Goal: Information Seeking & Learning: Learn about a topic

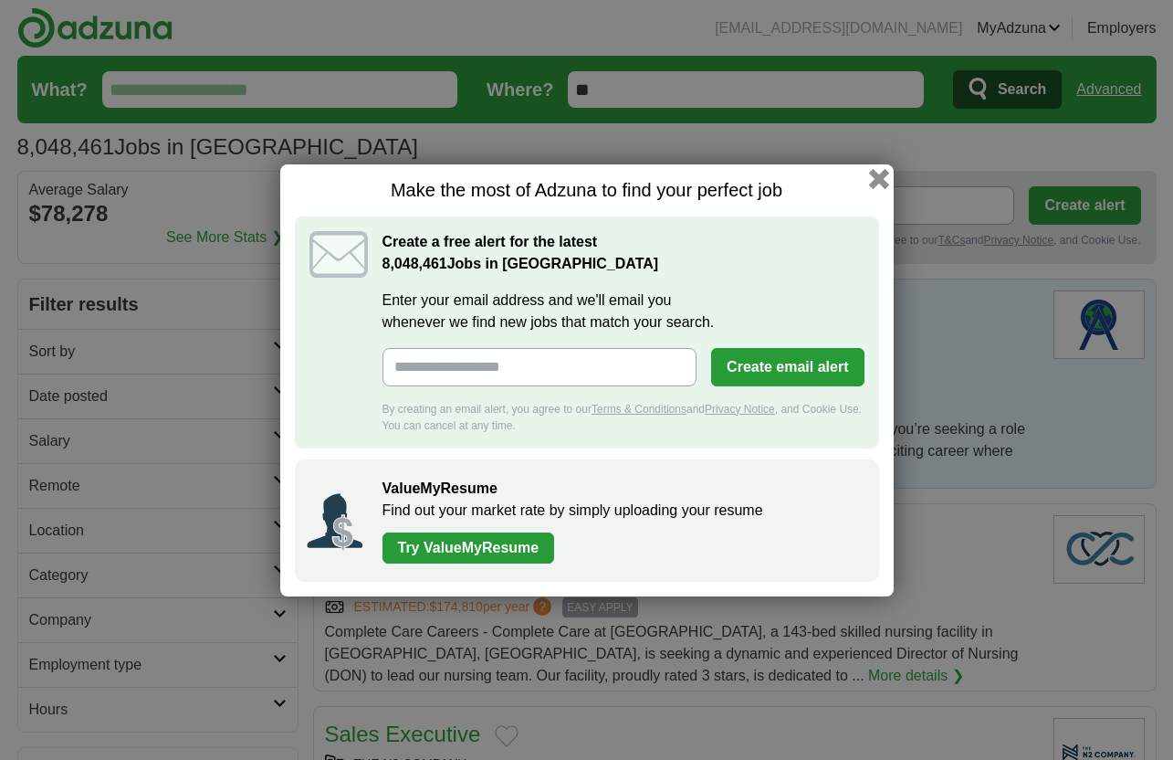
click at [879, 177] on button "button" at bounding box center [878, 178] width 20 height 20
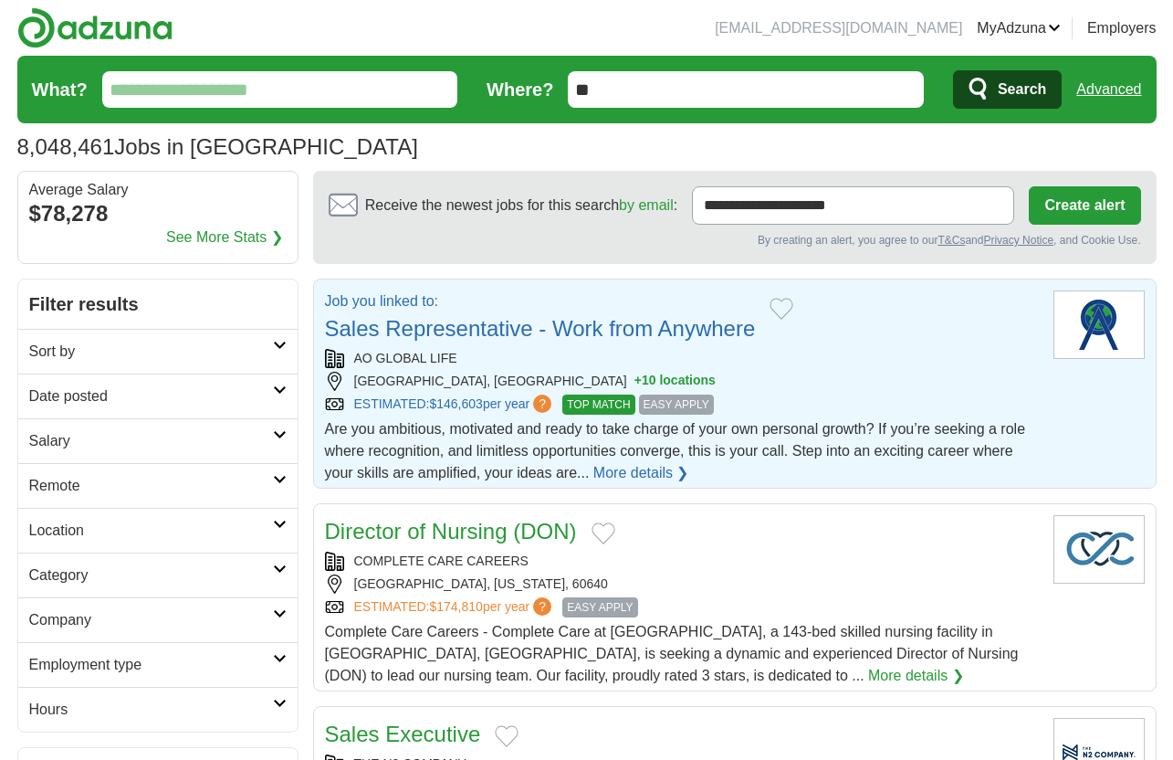
click at [770, 347] on div "Job you linked to: Sales Representative - Work from Anywhere AO GLOBAL LIFE [GE…" at bounding box center [682, 387] width 714 height 194
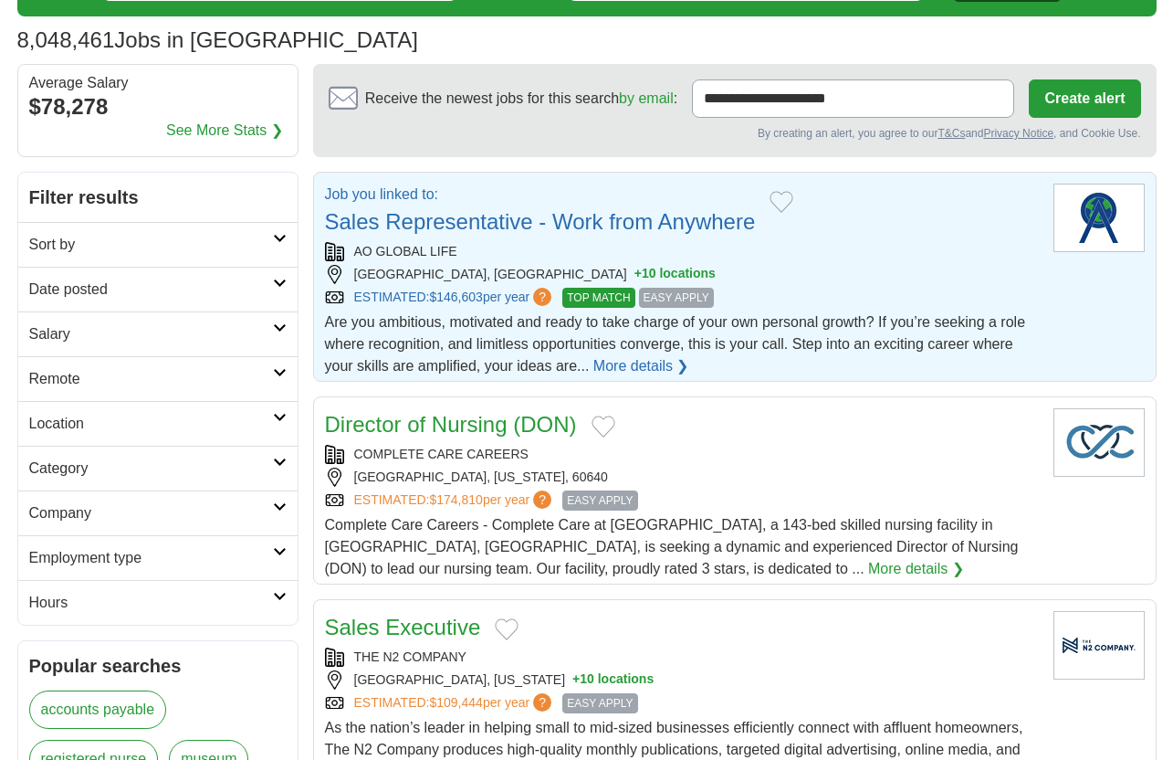
scroll to position [109, 0]
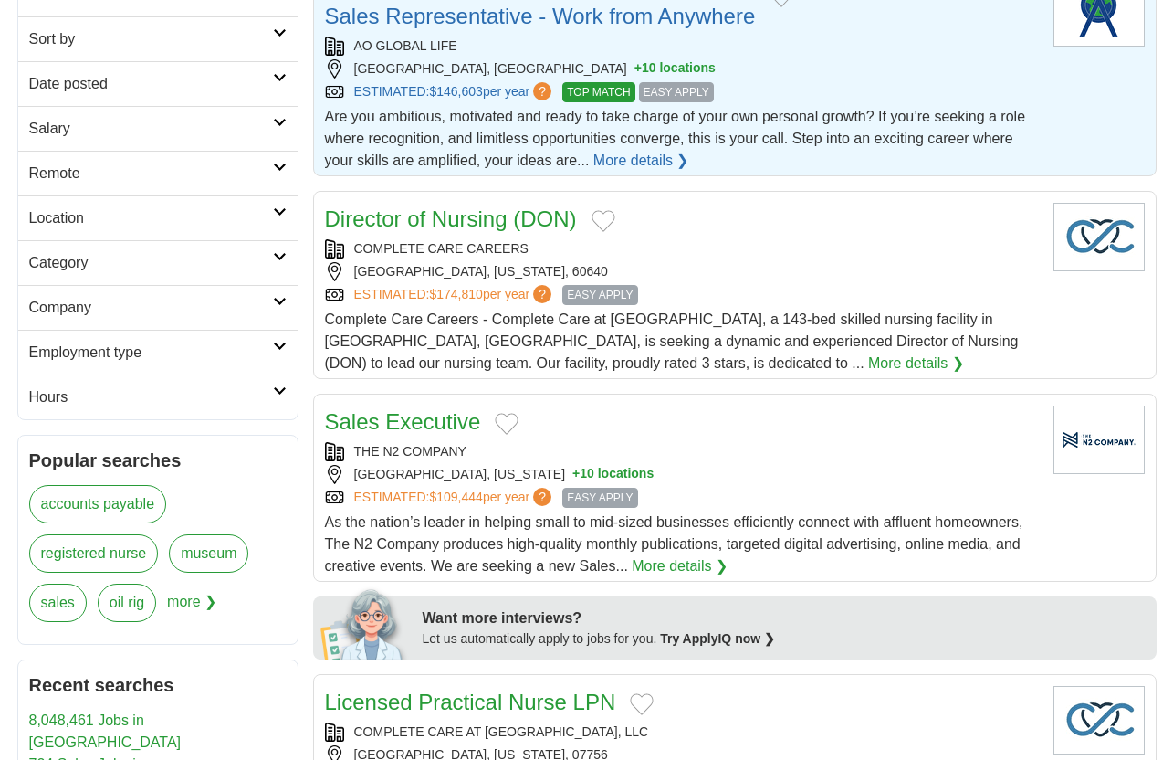
scroll to position [270, 0]
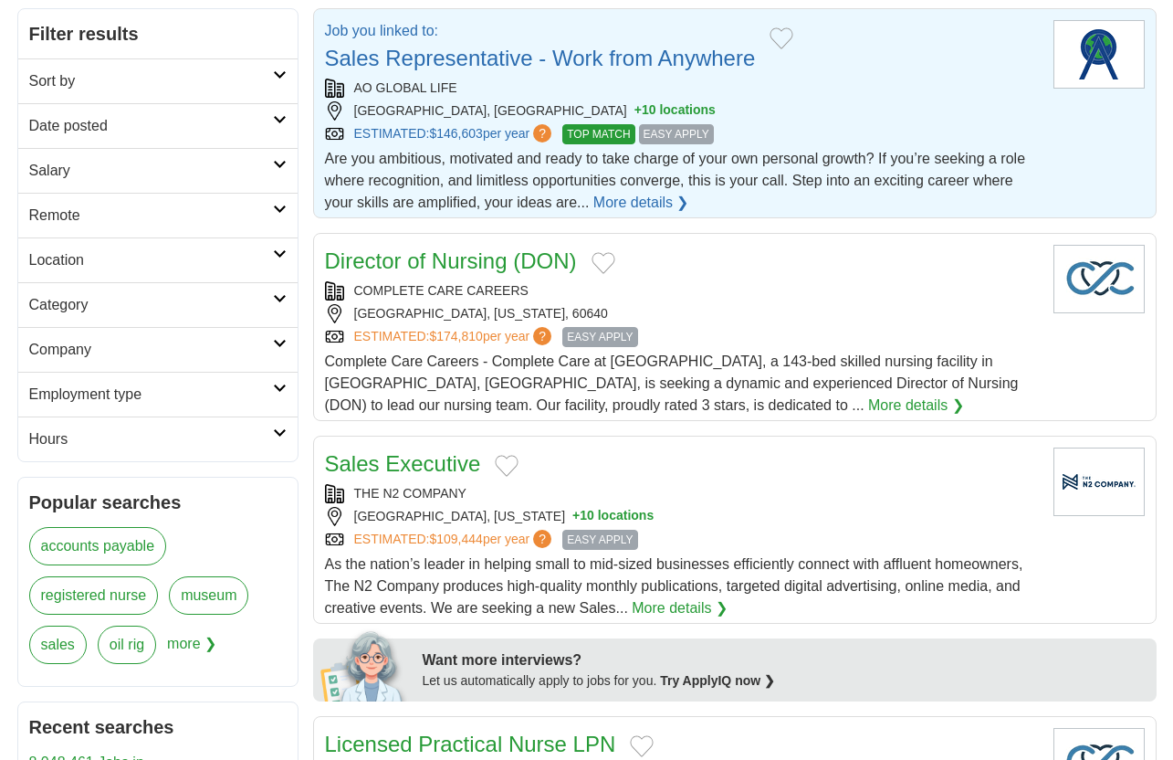
click at [241, 217] on h2 "Remote" at bounding box center [151, 216] width 244 height 22
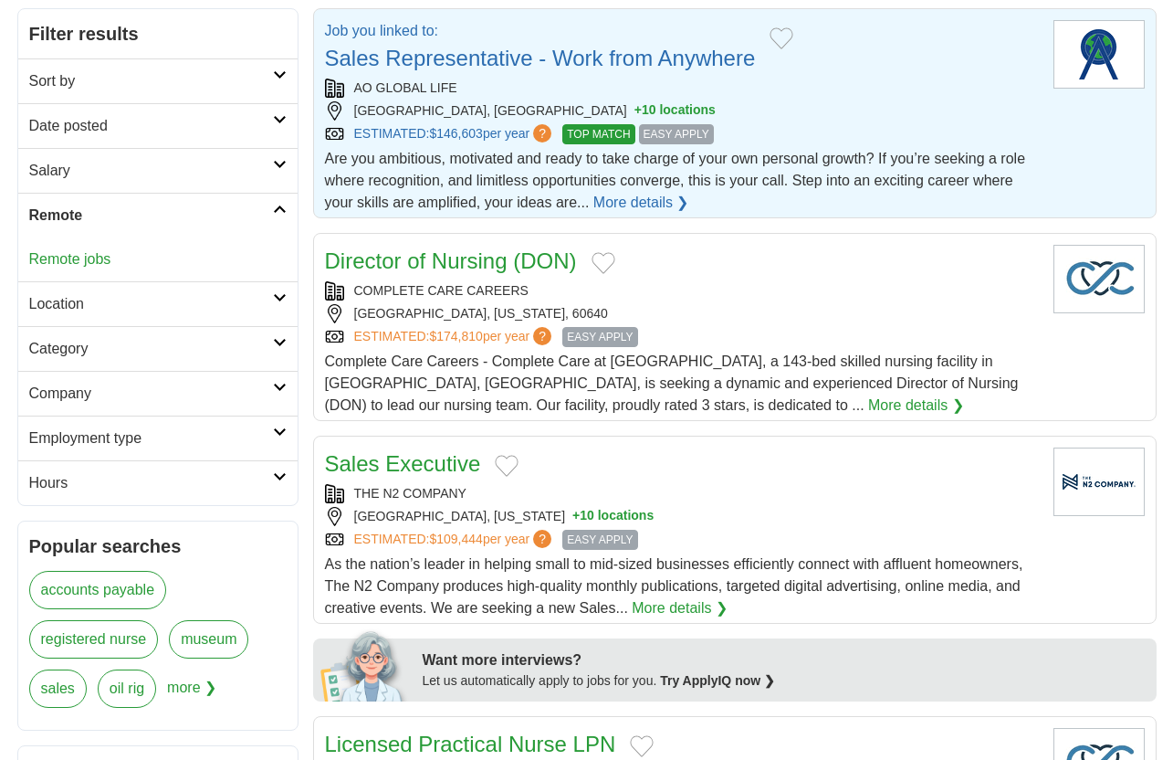
click at [105, 256] on link "Remote jobs" at bounding box center [70, 259] width 82 height 16
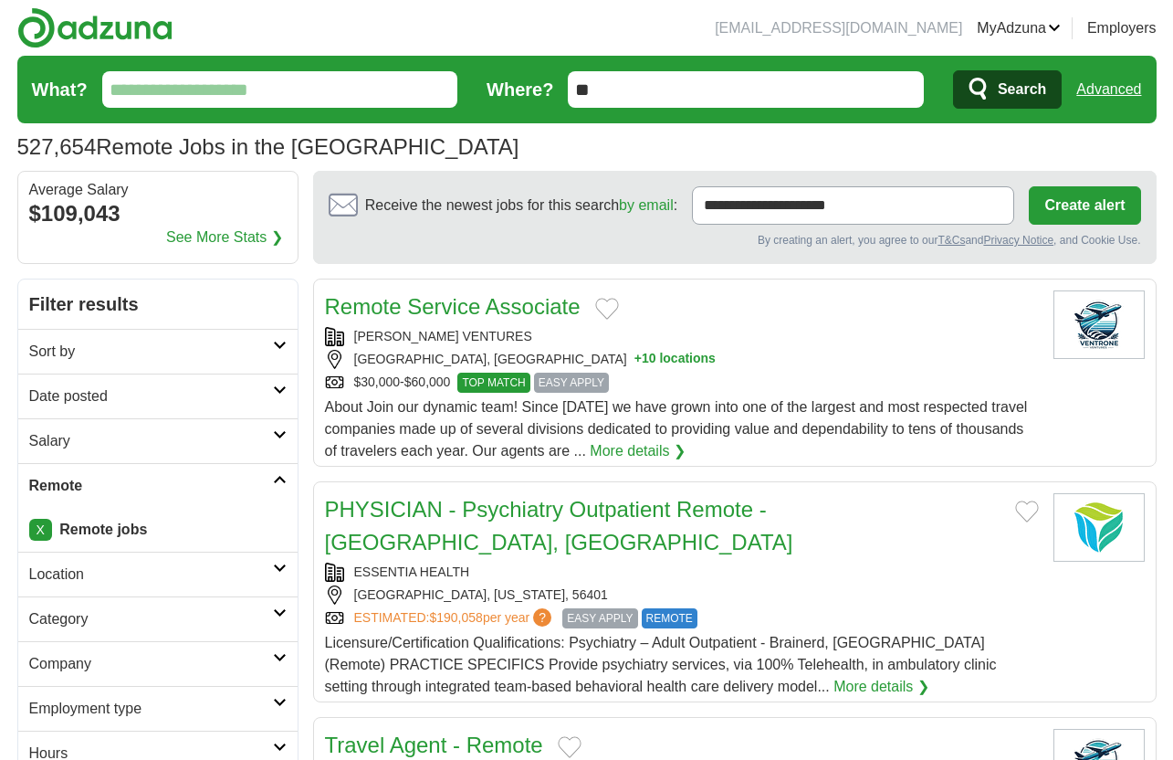
click at [333, 88] on input "What?" at bounding box center [280, 89] width 356 height 37
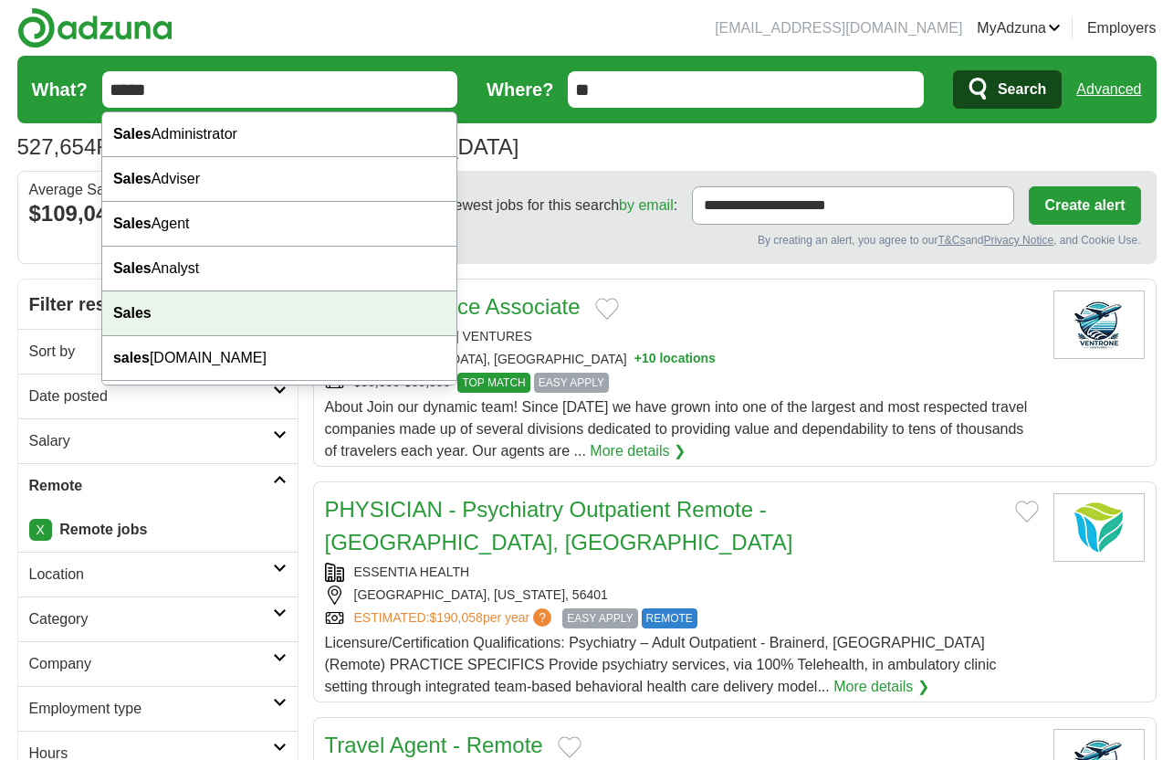
click at [323, 312] on div "Sales" at bounding box center [279, 313] width 354 height 45
type input "*****"
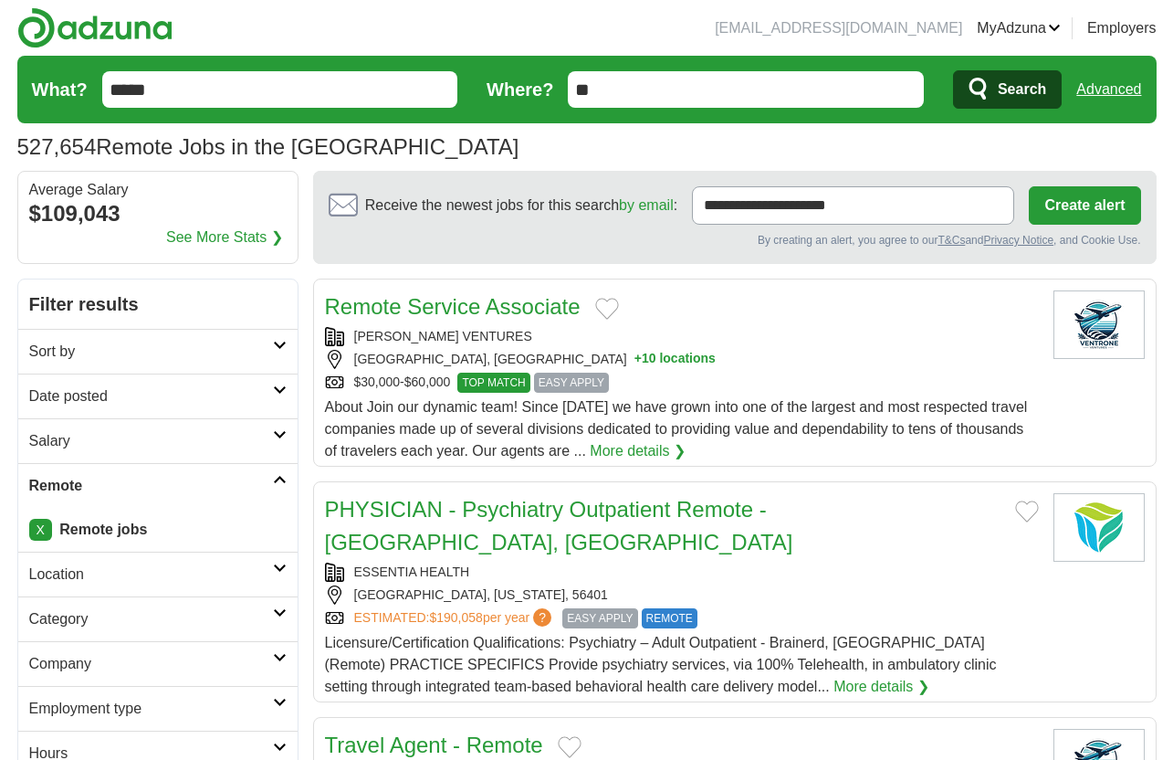
click at [1008, 85] on span "Search" at bounding box center [1022, 89] width 48 height 37
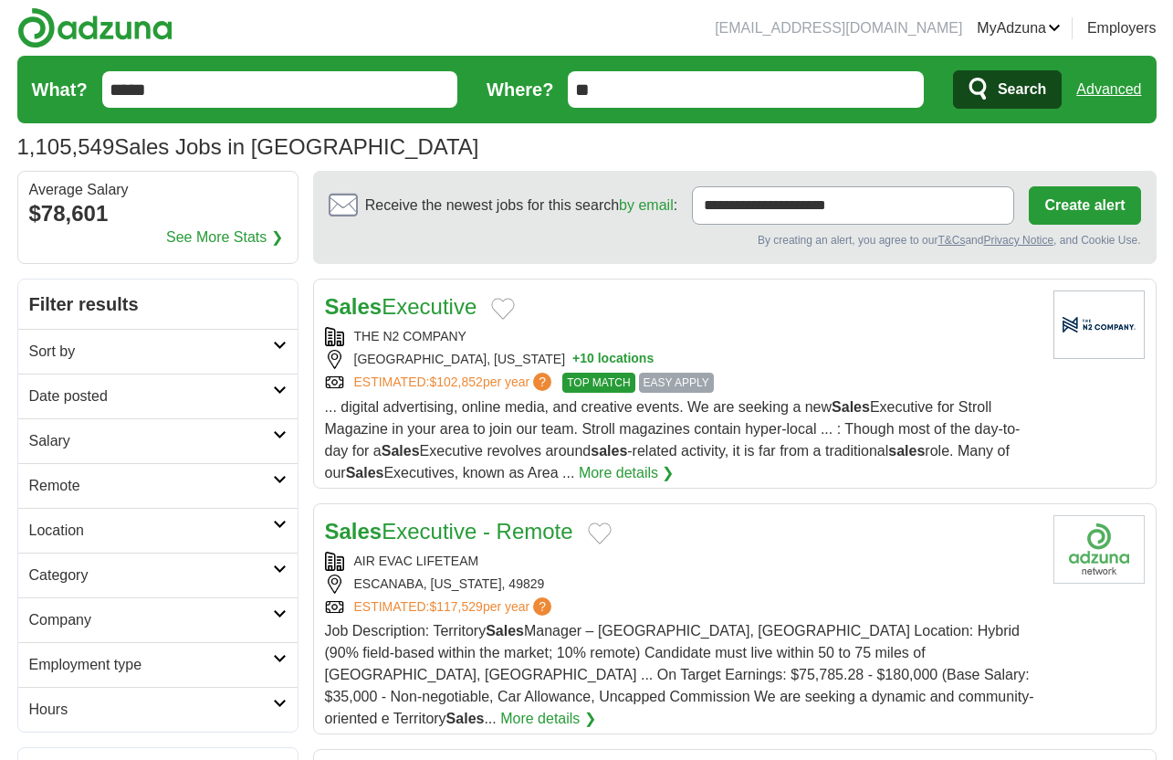
click at [196, 487] on h2 "Remote" at bounding box center [151, 486] width 244 height 22
click at [173, 522] on div "Remote jobs" at bounding box center [157, 530] width 279 height 44
click at [119, 522] on div "Remote jobs" at bounding box center [157, 530] width 279 height 44
click at [104, 527] on link "Remote jobs" at bounding box center [70, 529] width 82 height 16
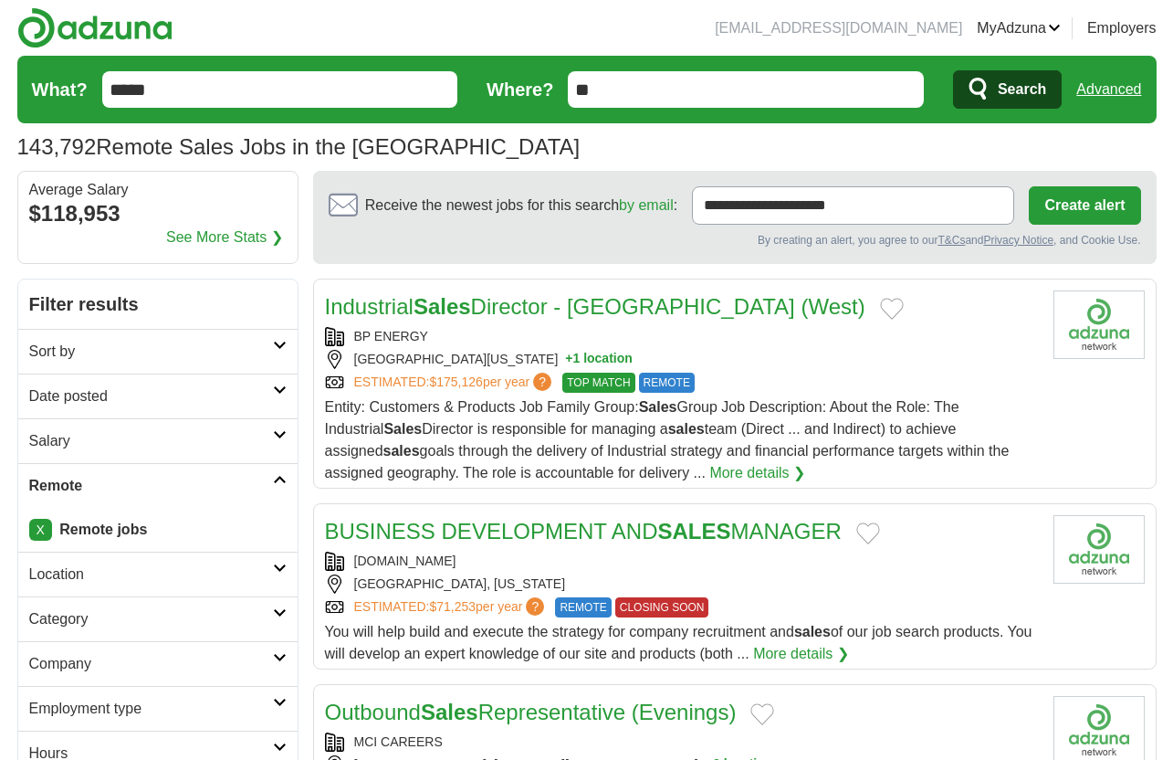
click at [429, 543] on link "BUSINESS DEVELOPMENT AND SALES MANAGER" at bounding box center [583, 531] width 517 height 25
